Goal: Task Accomplishment & Management: Use online tool/utility

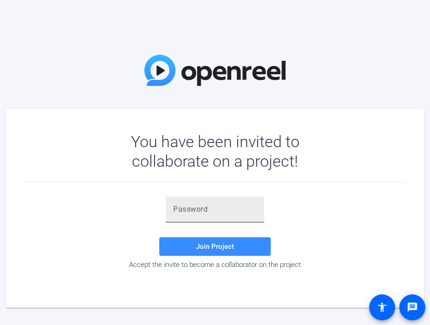
click at [205, 214] on input "text" at bounding box center [215, 209] width 84 height 11
paste input "#n{!D,"
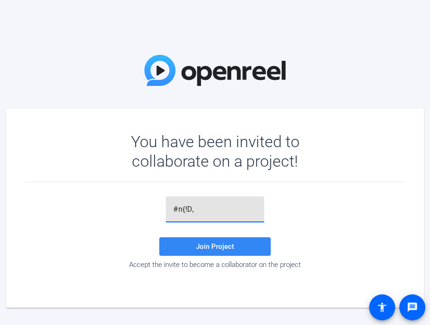
type input "#n{!D,"
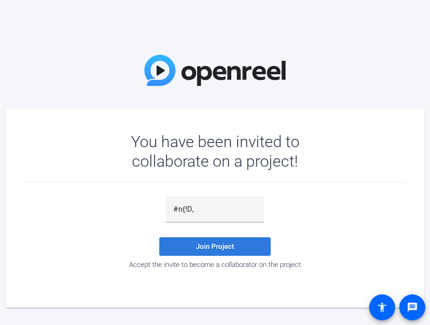
click at [219, 242] on span at bounding box center [215, 247] width 112 height 22
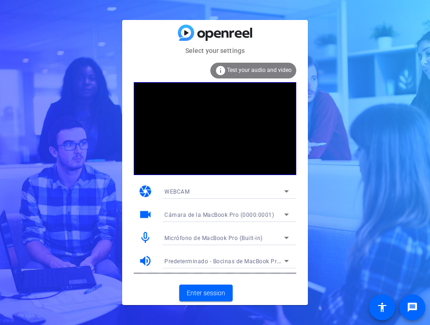
click at [288, 192] on icon at bounding box center [286, 191] width 11 height 11
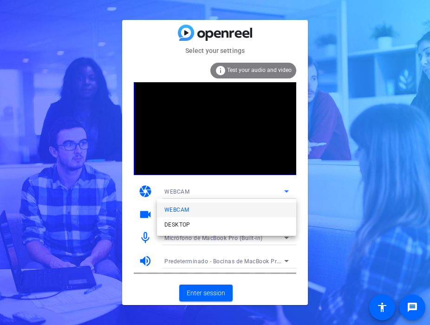
click at [288, 192] on div at bounding box center [215, 162] width 430 height 325
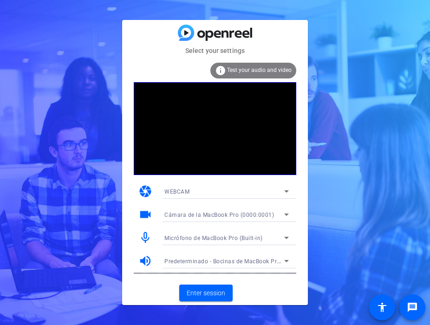
click at [288, 213] on icon at bounding box center [286, 214] width 11 height 11
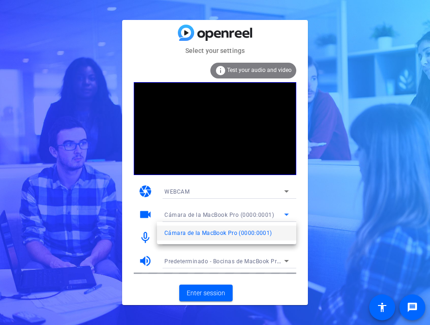
click at [295, 207] on div at bounding box center [215, 162] width 430 height 325
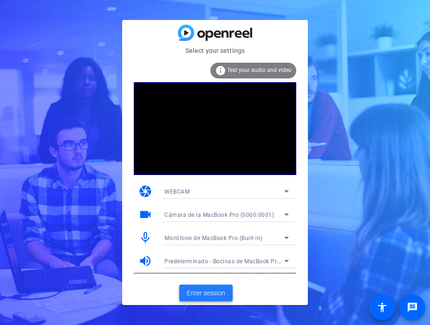
click at [215, 289] on span "Enter session" at bounding box center [206, 294] width 39 height 10
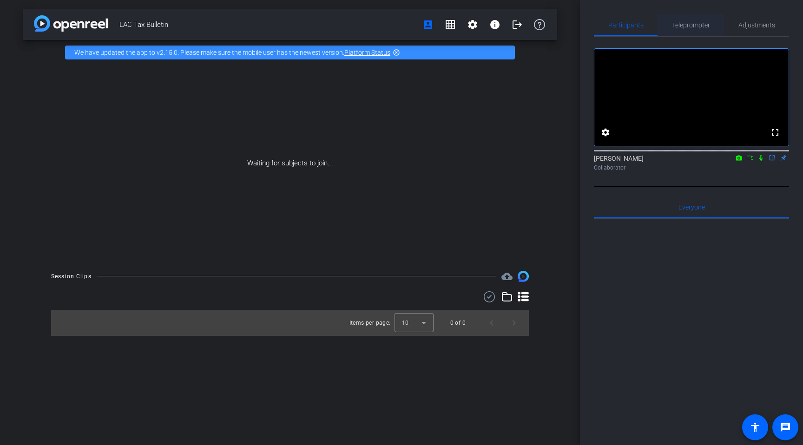
click at [430, 26] on span "Teleprompter" at bounding box center [691, 25] width 38 height 7
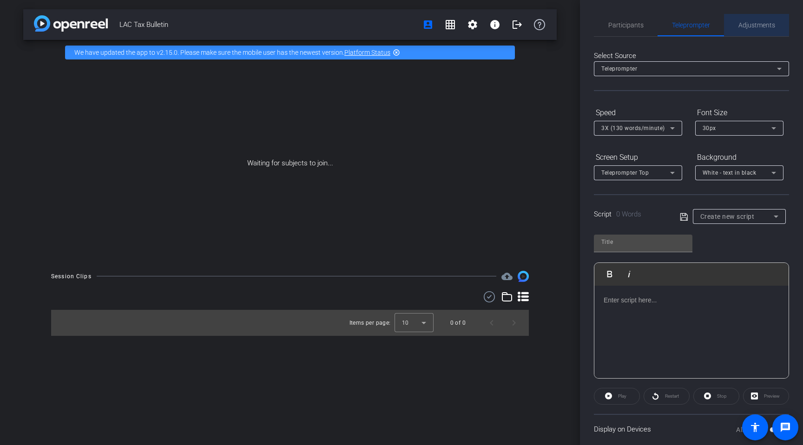
click at [430, 26] on span "Adjustments" at bounding box center [757, 25] width 37 height 7
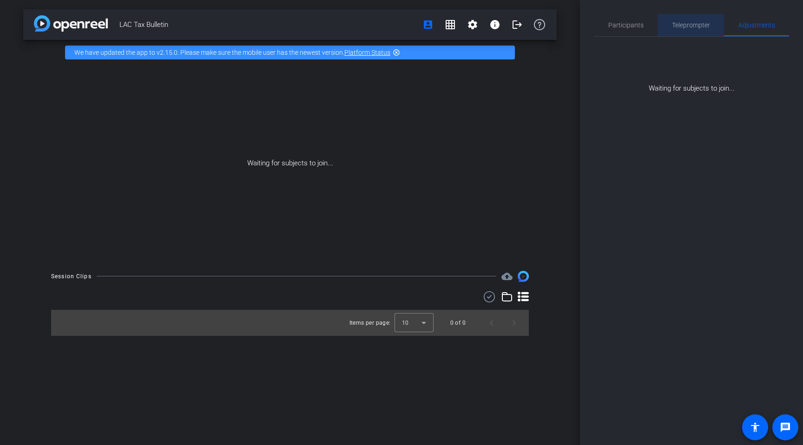
click at [430, 29] on span "Teleprompter" at bounding box center [691, 25] width 38 height 22
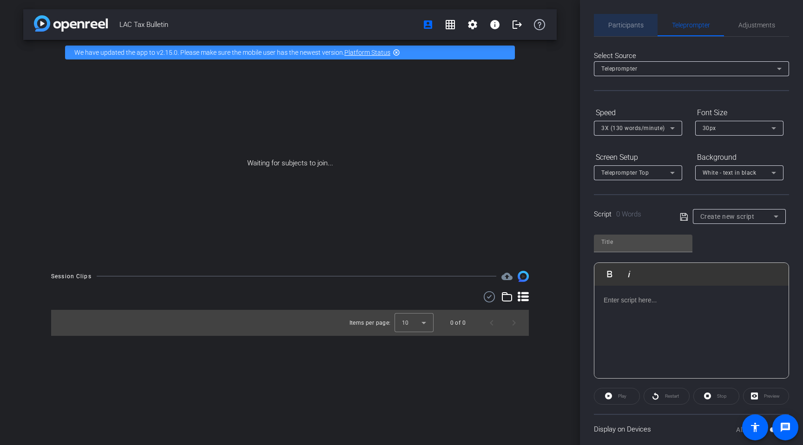
click at [430, 27] on span "Participants" at bounding box center [626, 25] width 35 height 7
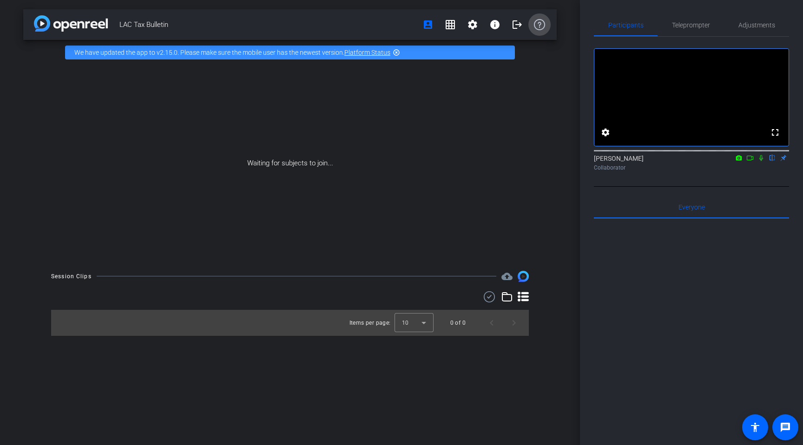
click at [430, 35] on span at bounding box center [540, 24] width 22 height 22
click at [430, 27] on span at bounding box center [517, 24] width 22 height 22
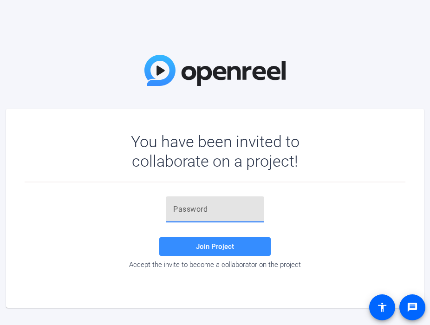
click at [213, 206] on input "text" at bounding box center [215, 209] width 84 height 11
paste input "#n{!D,"
type input "#n{!D,"
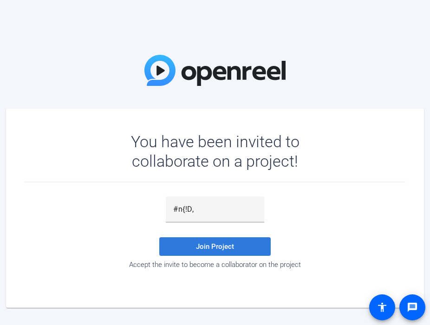
click at [226, 252] on span at bounding box center [215, 247] width 112 height 22
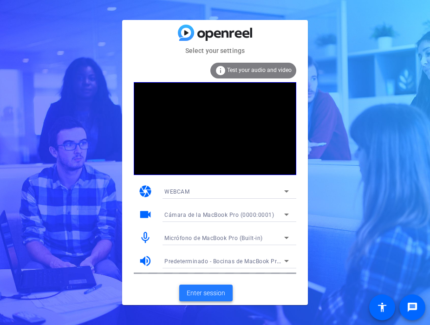
click at [208, 291] on span "Enter session" at bounding box center [206, 294] width 39 height 10
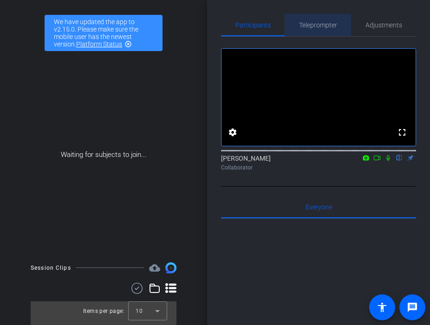
click at [324, 25] on span "Teleprompter" at bounding box center [318, 25] width 38 height 7
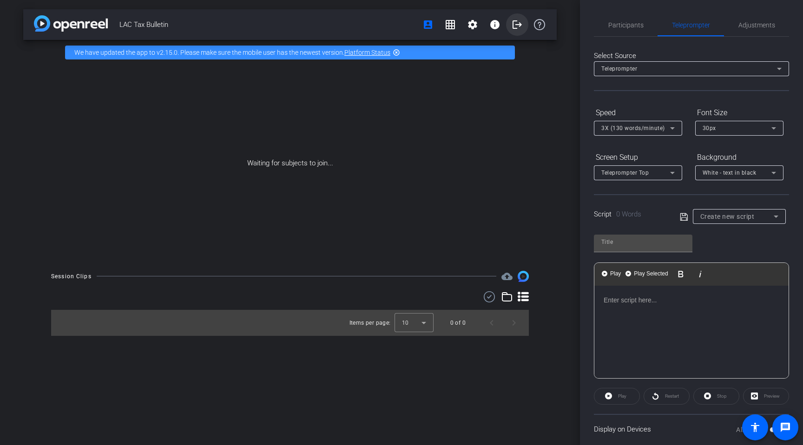
click at [430, 25] on mat-icon "logout" at bounding box center [517, 24] width 11 height 11
